Goal: Download file/media

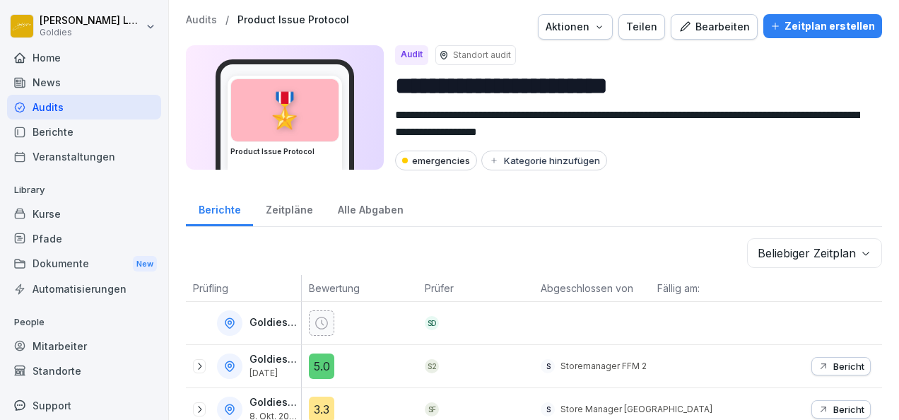
click at [67, 139] on div "Berichte" at bounding box center [84, 131] width 154 height 25
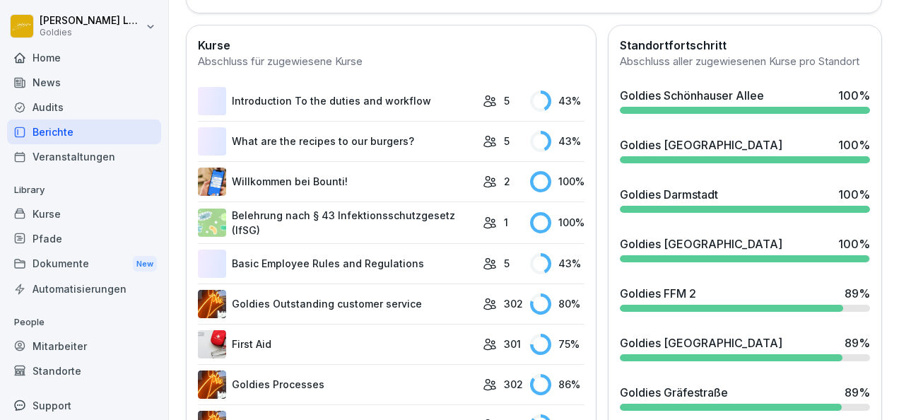
scroll to position [517, 0]
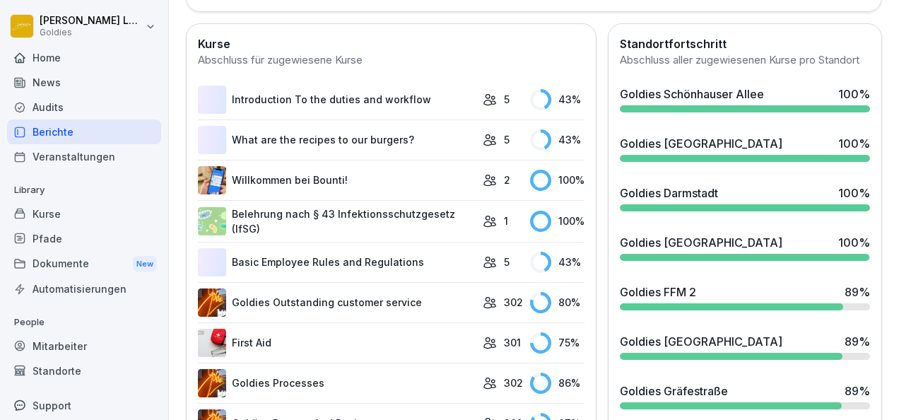
click at [79, 96] on div "Audits" at bounding box center [84, 107] width 154 height 25
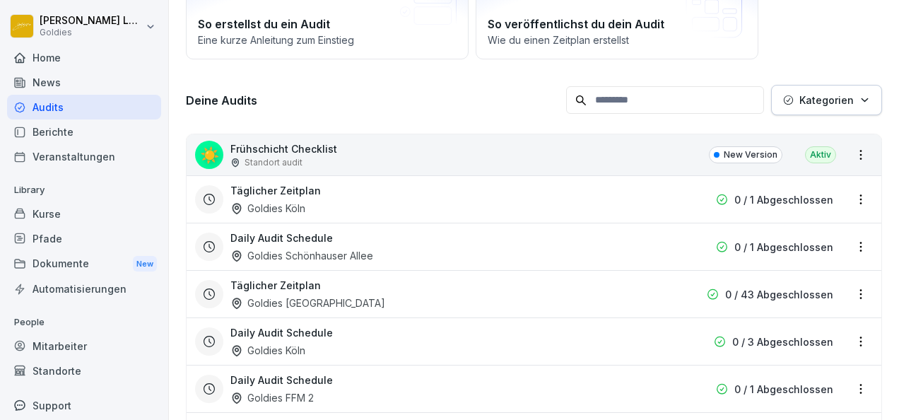
scroll to position [139, 0]
click at [334, 146] on div "☀️ Frühschicht Checklist Standort audit New Version Aktiv" at bounding box center [534, 154] width 695 height 41
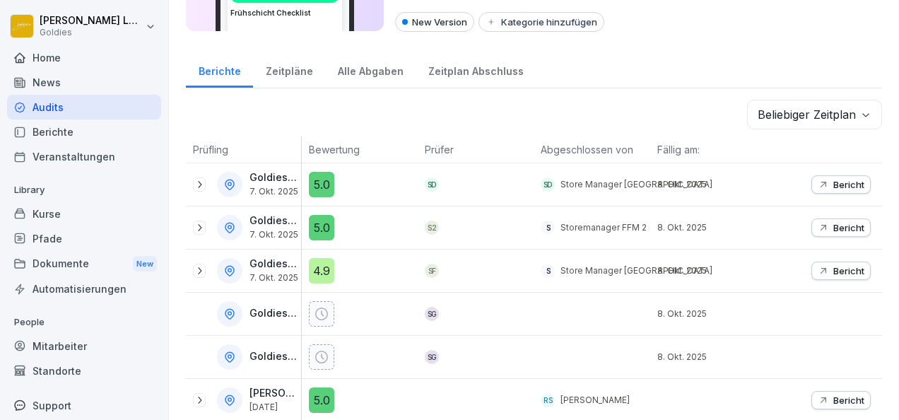
scroll to position [181, 0]
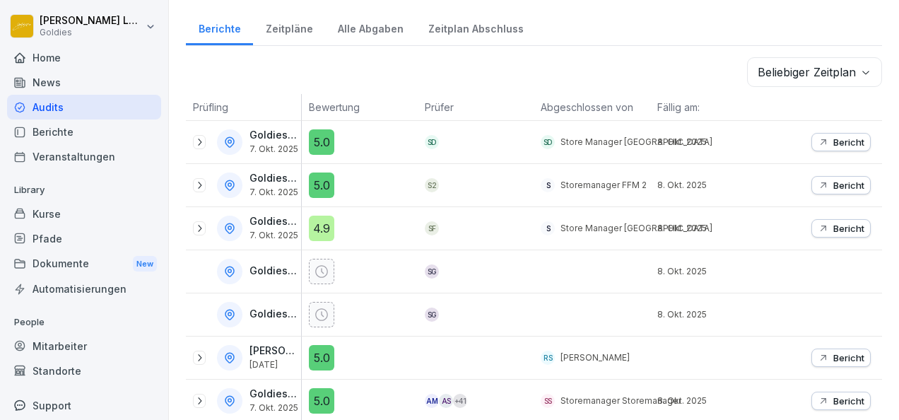
click at [837, 223] on p "Bericht" at bounding box center [848, 228] width 31 height 11
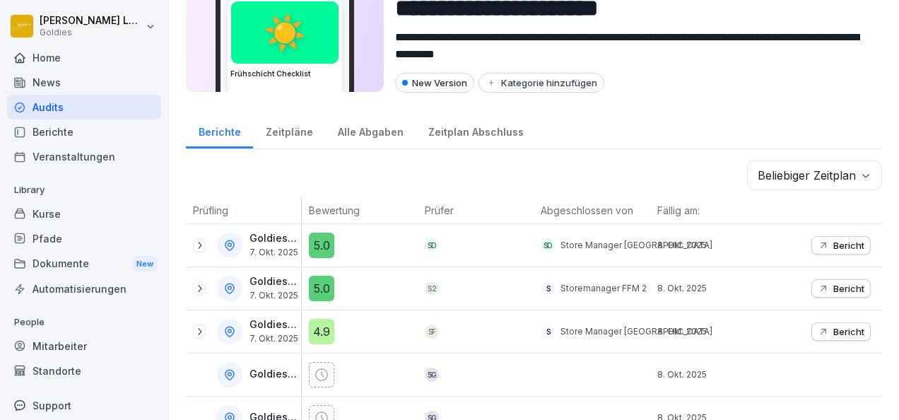
scroll to position [86, 0]
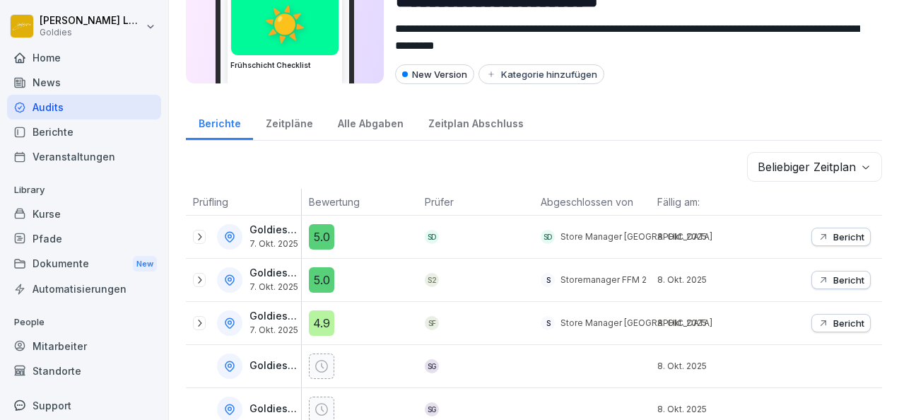
click at [202, 274] on icon at bounding box center [199, 279] width 11 height 11
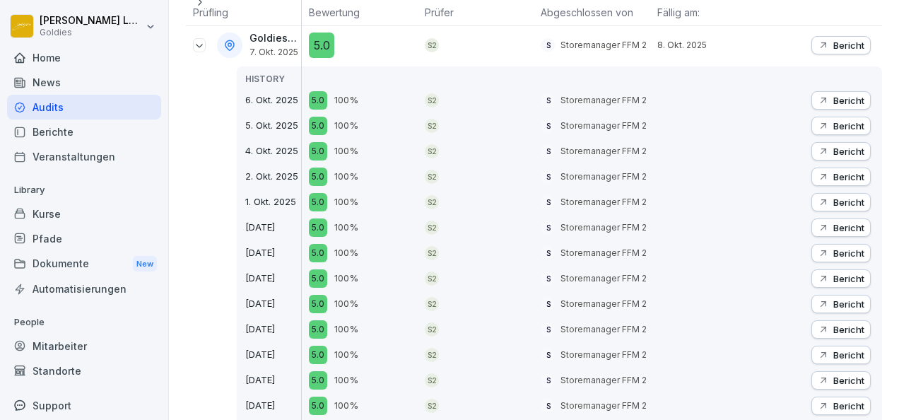
scroll to position [322, 0]
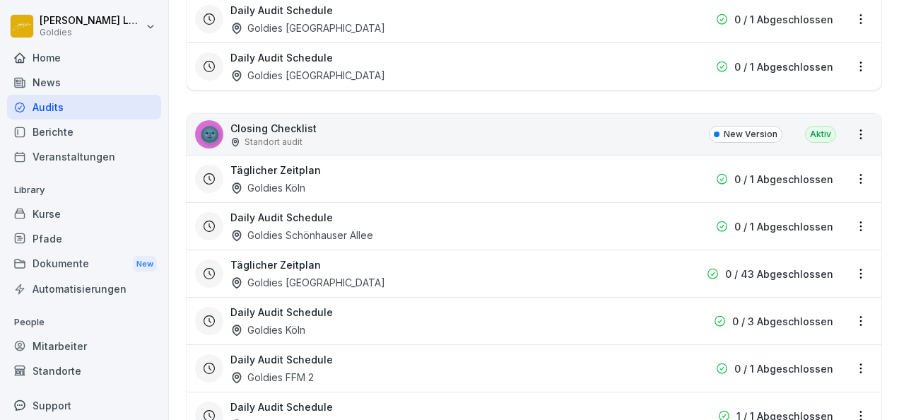
scroll to position [817, 0]
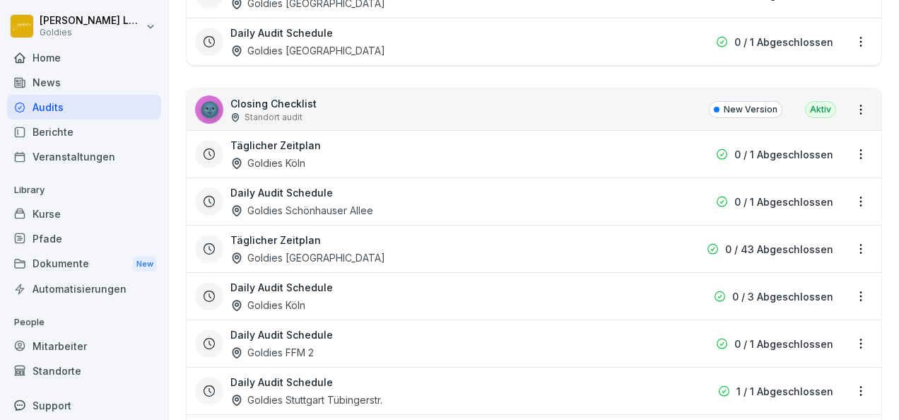
click at [306, 157] on div "Täglicher Zeitplan Goldies [GEOGRAPHIC_DATA]" at bounding box center [443, 154] width 426 height 33
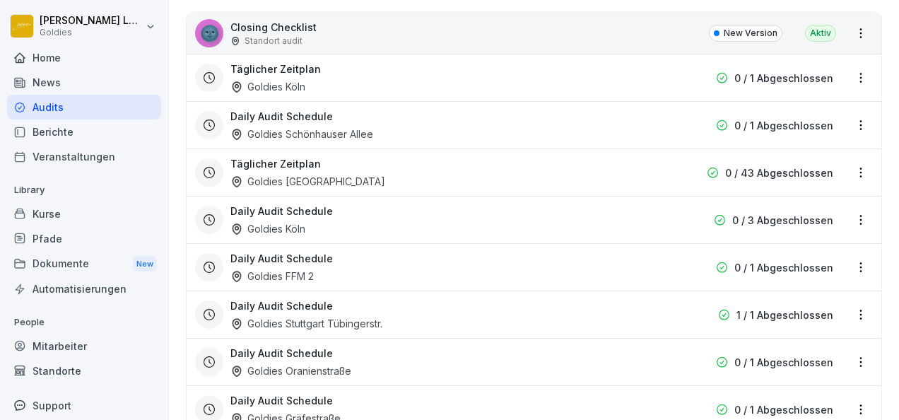
scroll to position [907, 0]
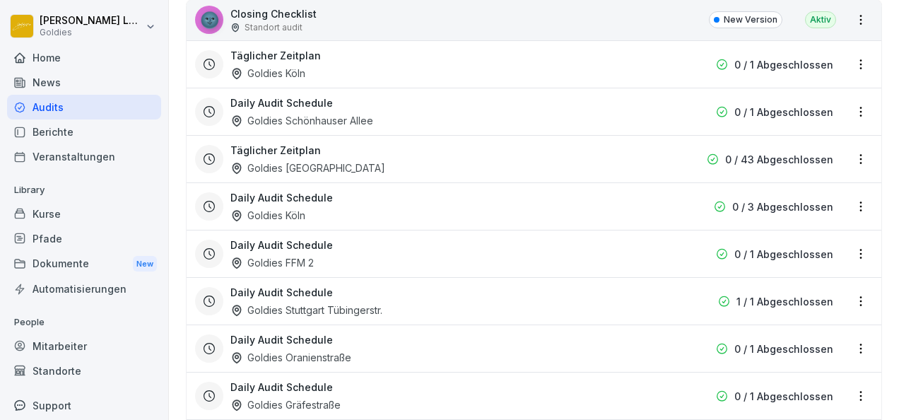
click at [317, 245] on h3 "Daily Audit Schedule" at bounding box center [281, 244] width 102 height 15
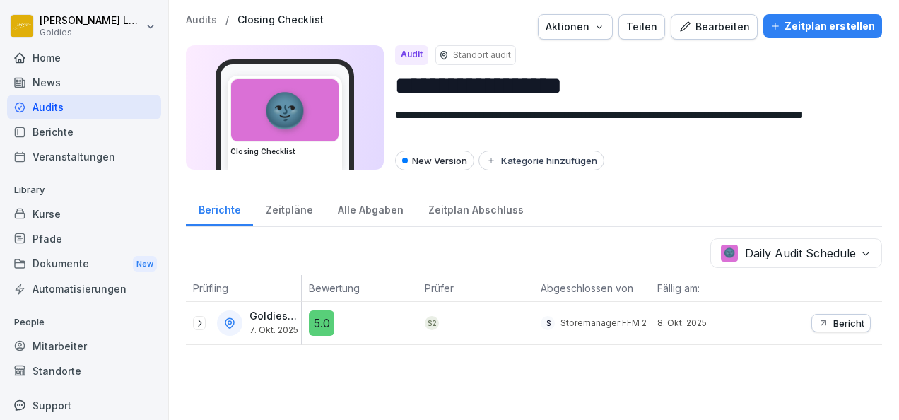
click at [204, 321] on icon at bounding box center [199, 322] width 11 height 11
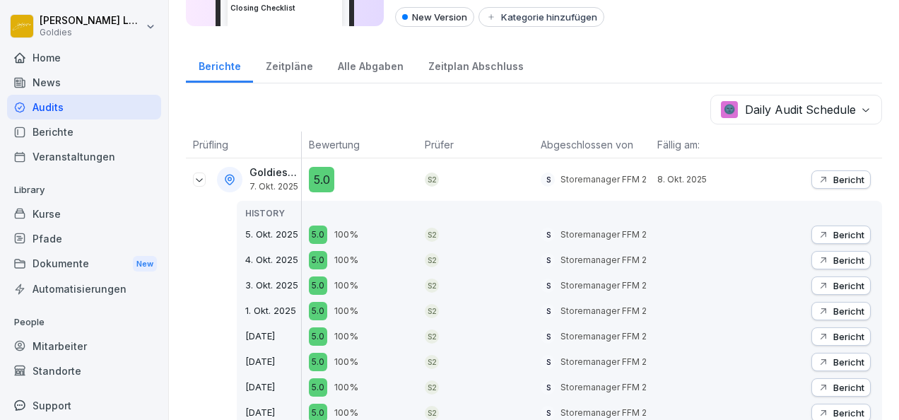
scroll to position [111, 0]
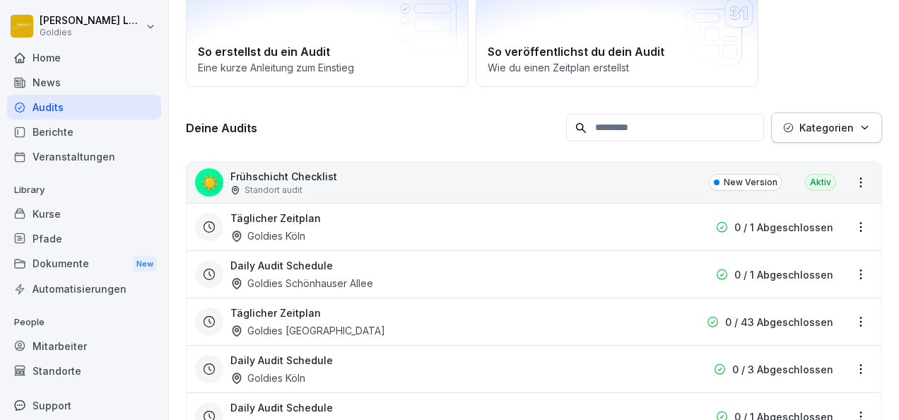
click at [58, 61] on div "Home" at bounding box center [84, 57] width 154 height 25
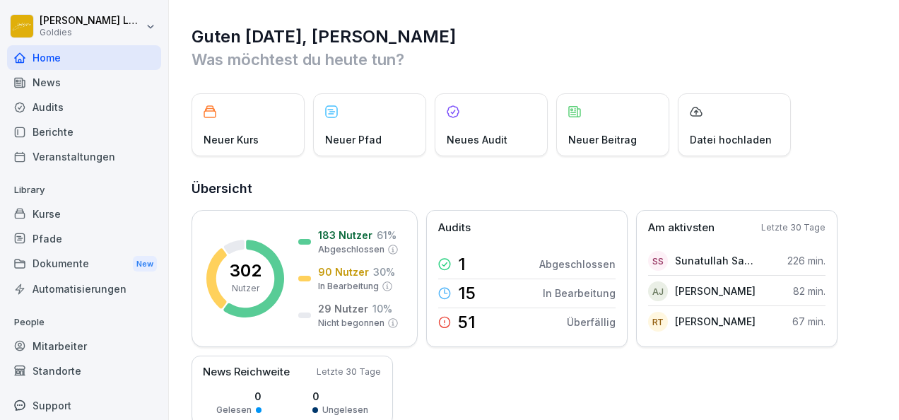
click at [66, 86] on div "News" at bounding box center [84, 82] width 154 height 25
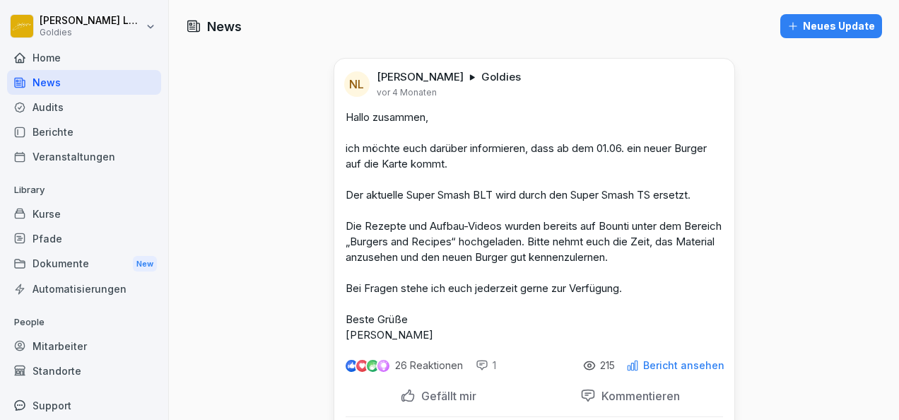
click at [69, 102] on div "Audits" at bounding box center [84, 107] width 154 height 25
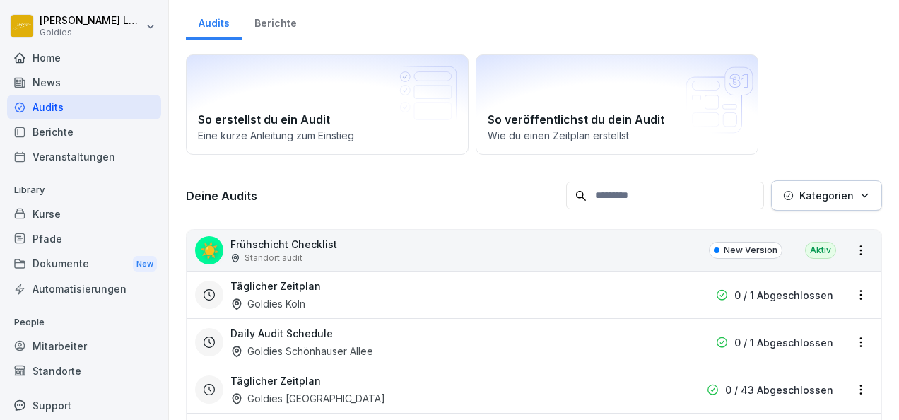
scroll to position [44, 0]
click at [74, 124] on div "Berichte" at bounding box center [84, 131] width 154 height 25
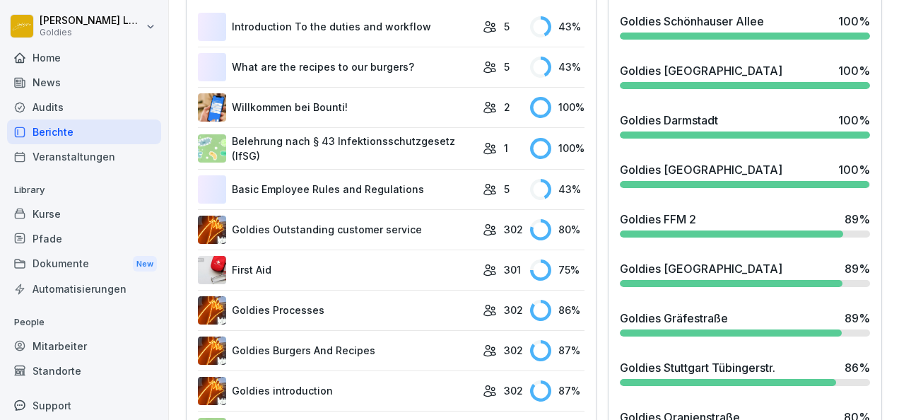
scroll to position [712, 0]
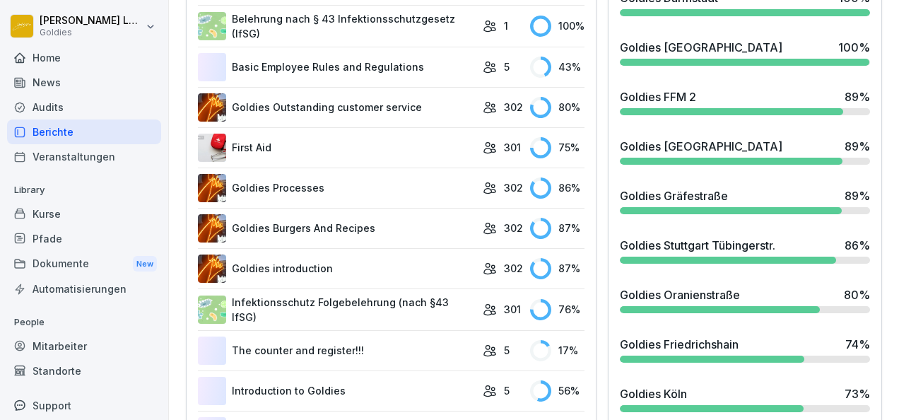
click at [57, 52] on div "Home" at bounding box center [84, 57] width 154 height 25
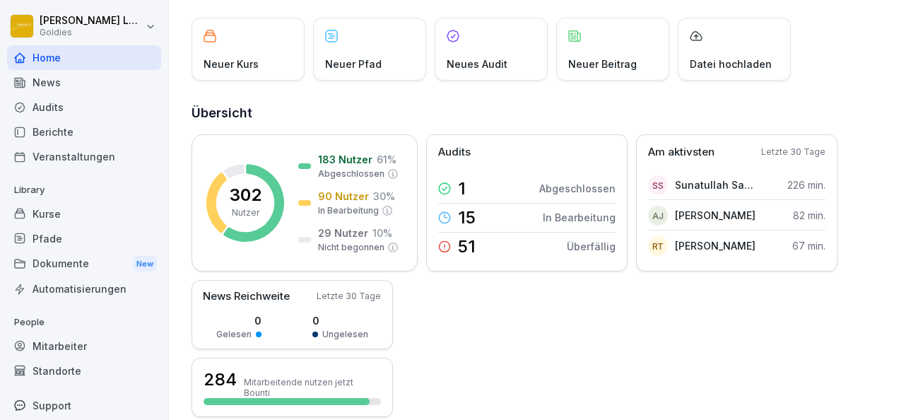
click at [68, 110] on div "Audits" at bounding box center [84, 107] width 154 height 25
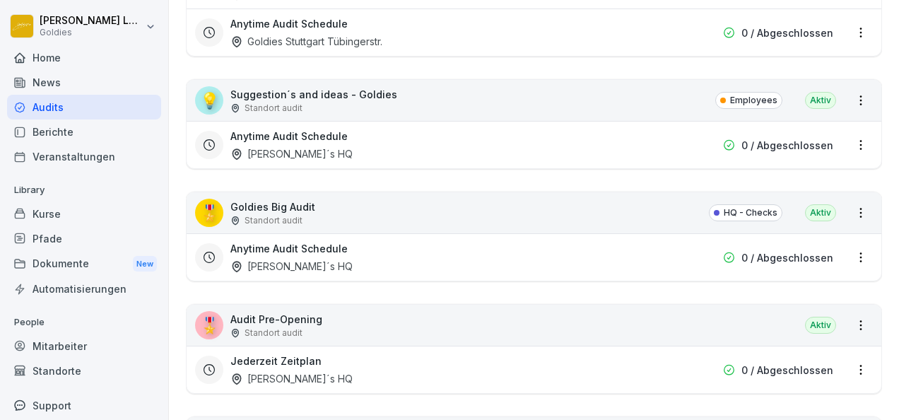
scroll to position [3882, 0]
click at [322, 240] on div "Anytime Audit Schedule Goldie´s HQ" at bounding box center [443, 256] width 426 height 33
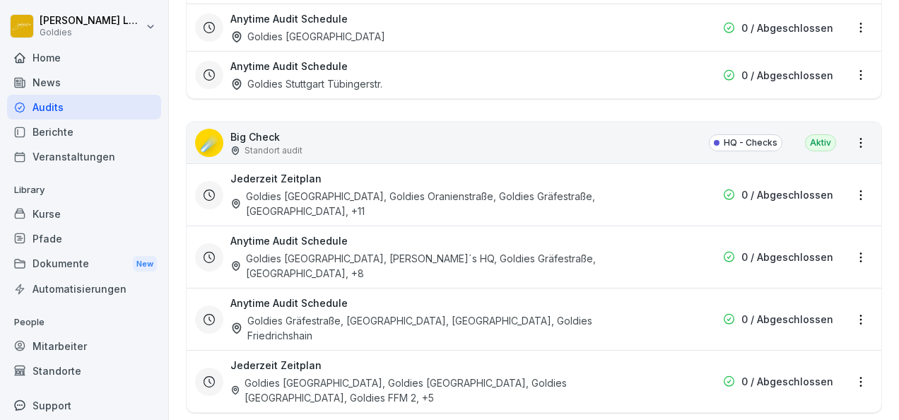
scroll to position [2004, 0]
click at [363, 191] on div "Goldies [GEOGRAPHIC_DATA], Goldies Oranienstraße, Goldies Gräfestraße, [GEOGRAP…" at bounding box center [443, 203] width 426 height 30
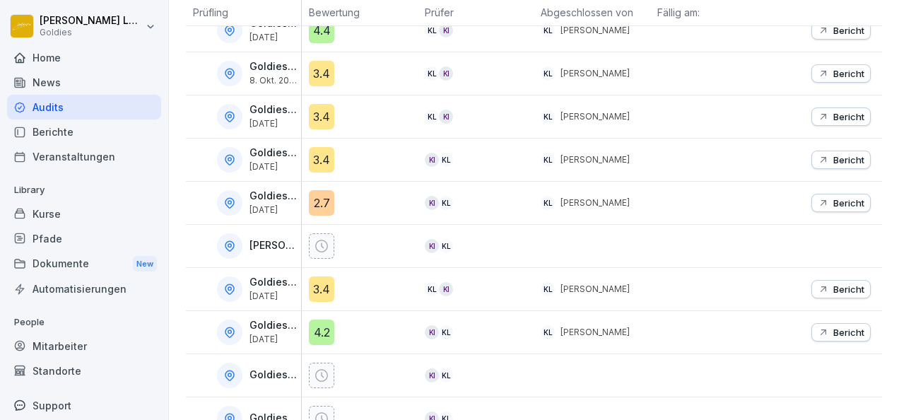
scroll to position [378, 0]
click at [844, 74] on p "Bericht" at bounding box center [848, 74] width 31 height 11
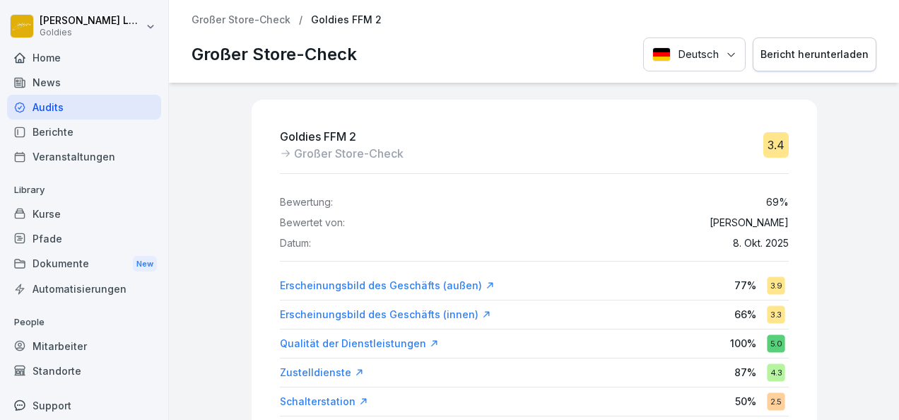
click at [845, 45] on button "Bericht herunterladen" at bounding box center [815, 54] width 124 height 35
click at [781, 61] on div "Bericht herunterladen" at bounding box center [815, 55] width 108 height 16
click at [255, 27] on div "Großer Store-Check / Goldies FFM 2 Großer Store-Check Deutsch Bericht herunterl…" at bounding box center [534, 41] width 730 height 83
click at [247, 18] on p "Großer Store-Check" at bounding box center [241, 20] width 99 height 12
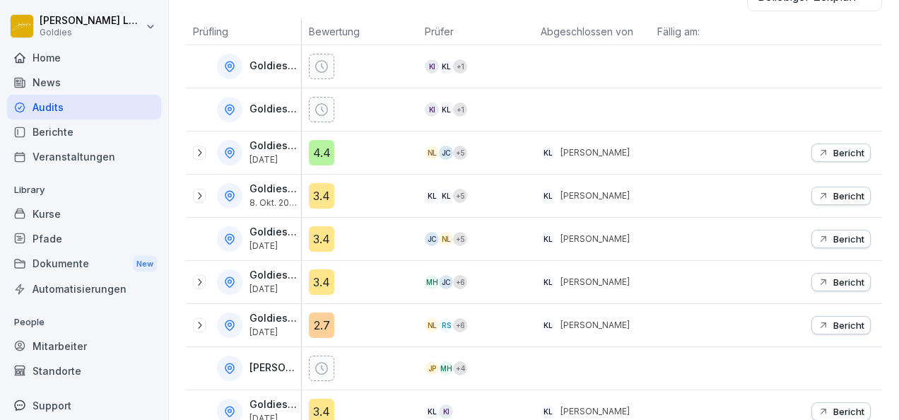
scroll to position [257, 0]
click at [199, 192] on icon at bounding box center [199, 194] width 11 height 11
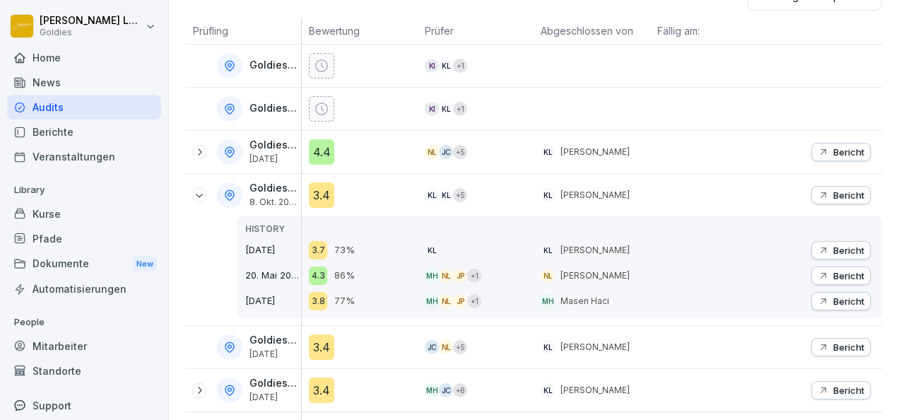
click at [847, 246] on p "Bericht" at bounding box center [848, 250] width 31 height 11
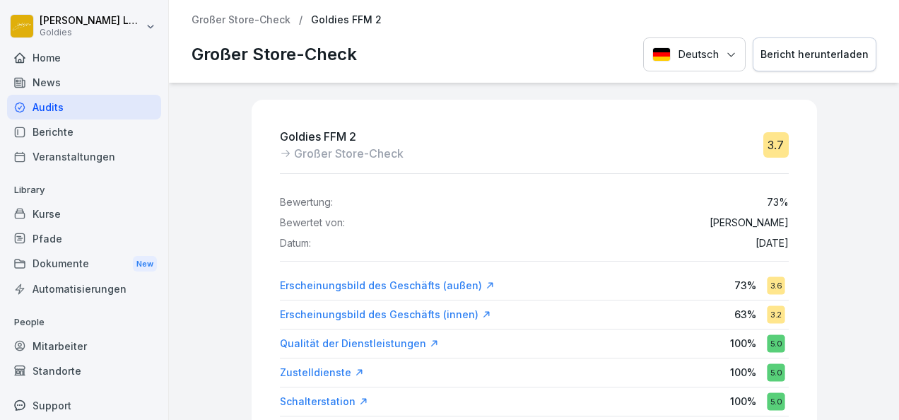
click at [843, 47] on div "Bericht herunterladen" at bounding box center [815, 55] width 108 height 16
click at [439, 158] on div "Goldies FFM 2 Großer Store-Check 3.7" at bounding box center [534, 145] width 509 height 34
click at [230, 23] on p "Großer Store-Check" at bounding box center [241, 20] width 99 height 12
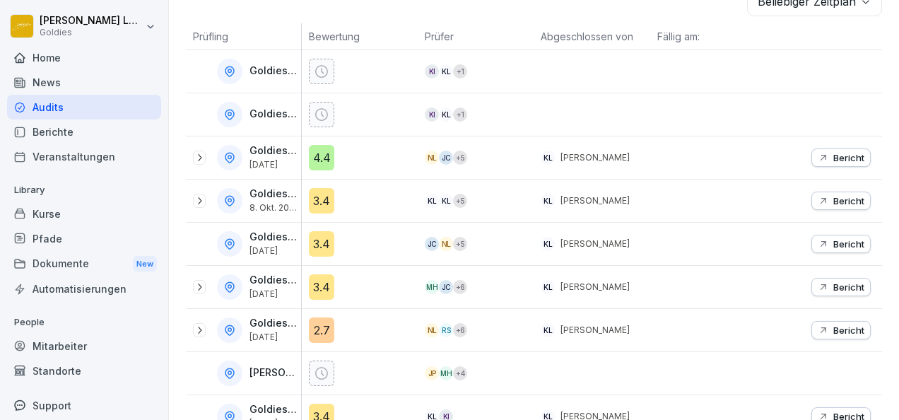
scroll to position [254, 0]
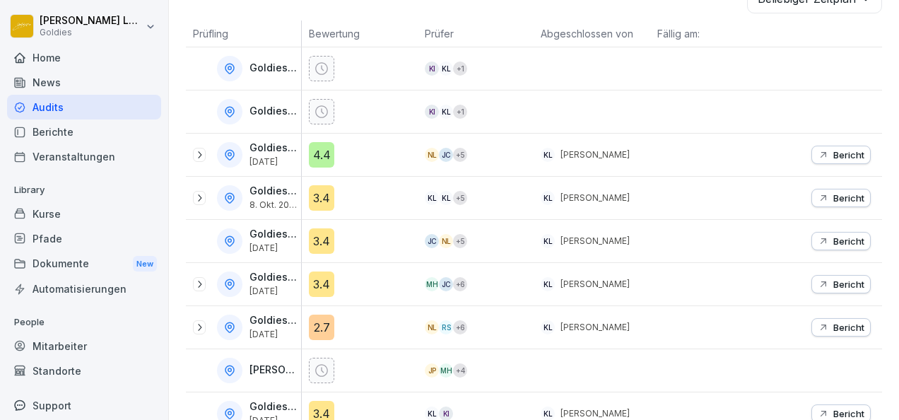
click at [208, 195] on div "Goldies FFM 2 [DATE]" at bounding box center [247, 197] width 108 height 25
click at [201, 195] on icon at bounding box center [200, 197] width 4 height 7
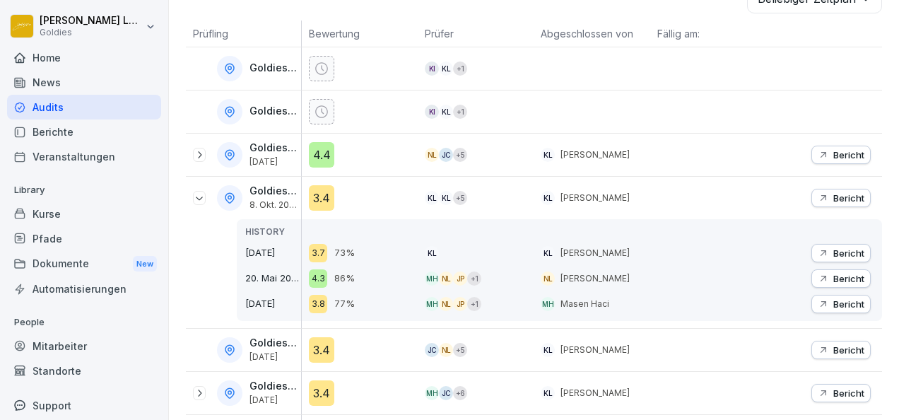
click at [847, 196] on p "Bericht" at bounding box center [848, 197] width 31 height 11
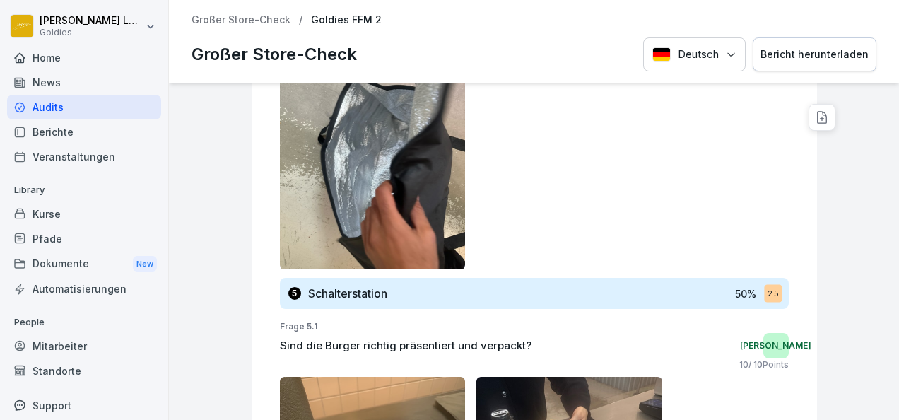
scroll to position [16852, 0]
